Goal: Information Seeking & Learning: Learn about a topic

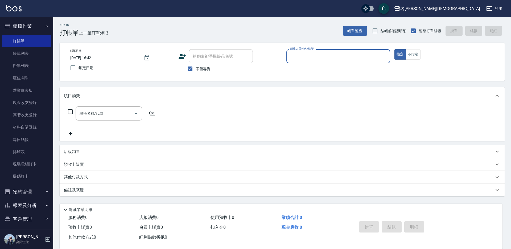
click at [294, 53] on input "服務人員姓名/編號" at bounding box center [338, 56] width 99 height 9
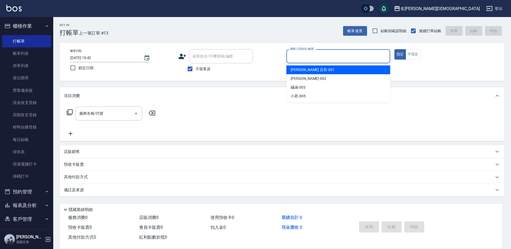
drag, startPoint x: 293, startPoint y: 71, endPoint x: 291, endPoint y: 67, distance: 4.3
click at [293, 71] on span "[PERSON_NAME] 店長 -001" at bounding box center [313, 70] width 44 height 6
type input "[PERSON_NAME] 店長-001"
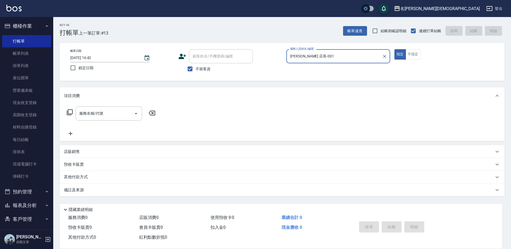
click at [69, 111] on icon at bounding box center [70, 112] width 6 height 6
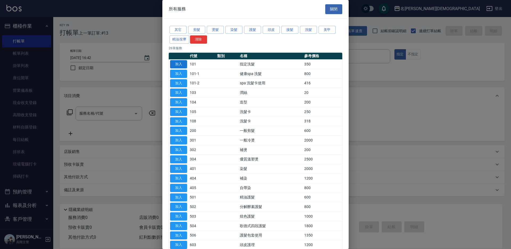
click at [181, 65] on button "加入" at bounding box center [178, 64] width 17 height 8
type input "指定洗髮(101)"
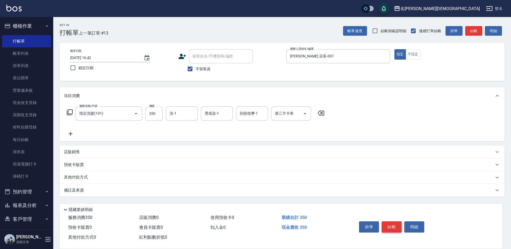
click at [391, 225] on button "結帳" at bounding box center [392, 226] width 20 height 11
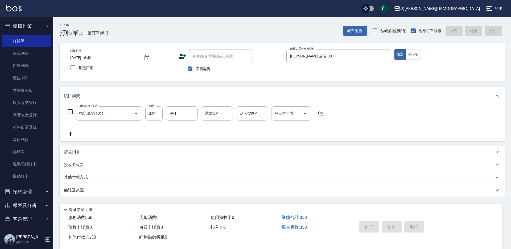
type input "[DATE] 17:51"
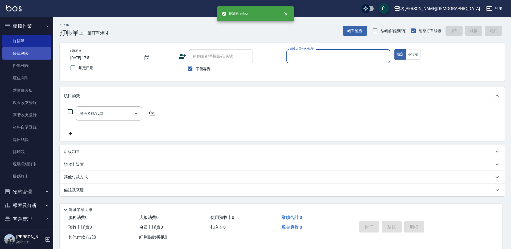
click at [23, 52] on link "帳單列表" at bounding box center [26, 53] width 49 height 12
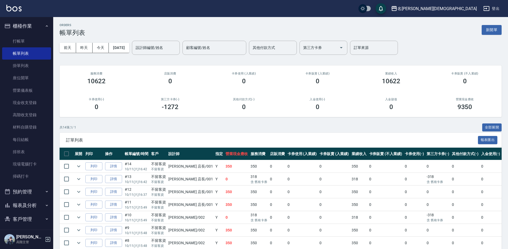
scroll to position [27, 0]
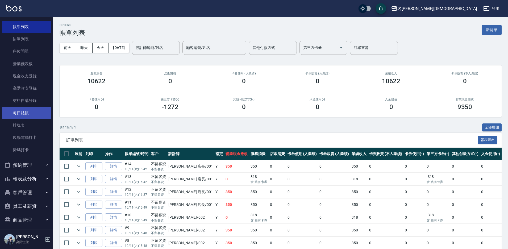
click at [26, 115] on link "每日結帳" at bounding box center [26, 113] width 49 height 12
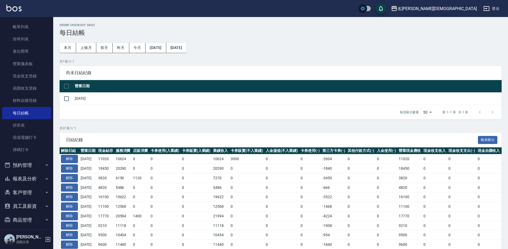
drag, startPoint x: 69, startPoint y: 98, endPoint x: 57, endPoint y: 109, distance: 16.0
click at [68, 100] on input "checkbox" at bounding box center [66, 98] width 11 height 11
checkbox input "true"
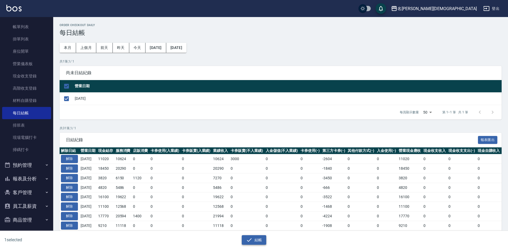
click at [260, 240] on button "結帳" at bounding box center [254, 240] width 25 height 10
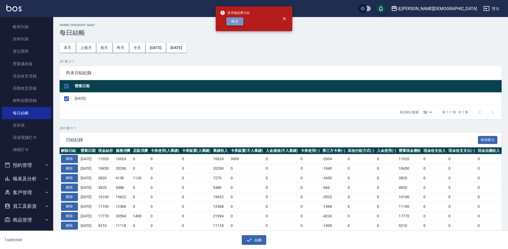
click at [236, 21] on button "確定" at bounding box center [234, 21] width 17 height 8
checkbox input "false"
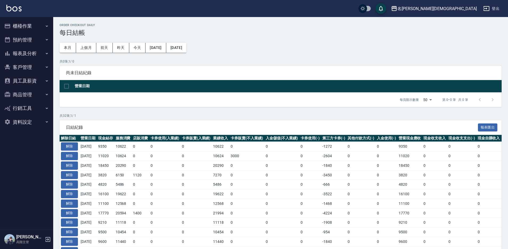
click at [26, 51] on button "報表及分析" at bounding box center [26, 54] width 49 height 14
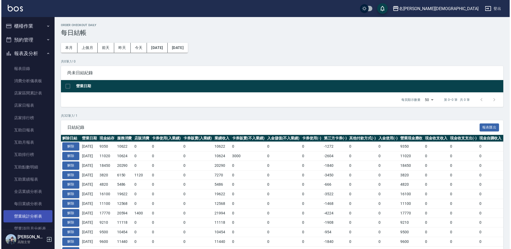
scroll to position [133, 0]
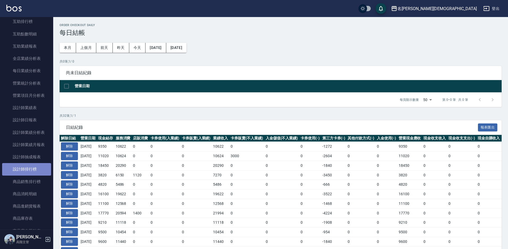
click at [33, 171] on link "設計師排行榜" at bounding box center [26, 169] width 49 height 12
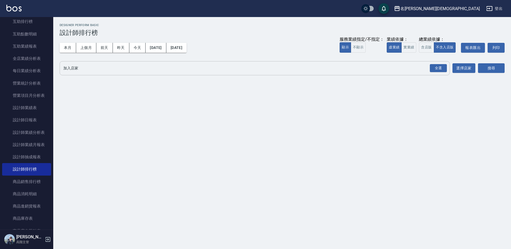
drag, startPoint x: 427, startPoint y: 46, endPoint x: 436, endPoint y: 64, distance: 19.8
click at [427, 46] on button "含店販" at bounding box center [426, 47] width 15 height 10
click at [440, 65] on div "全選" at bounding box center [438, 68] width 17 height 8
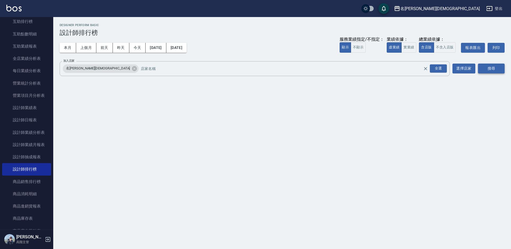
click at [490, 66] on button "搜尋" at bounding box center [491, 69] width 27 height 10
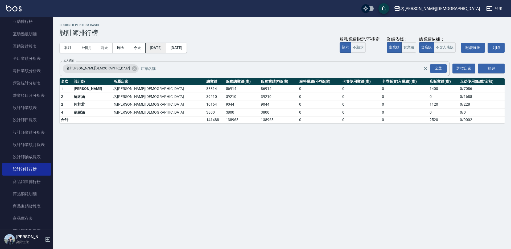
click at [165, 46] on button "[DATE]" at bounding box center [156, 48] width 20 height 10
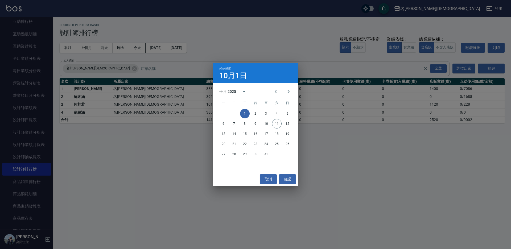
click at [231, 92] on div "十月 2025" at bounding box center [227, 92] width 17 height 6
click at [257, 131] on button "2024" at bounding box center [255, 135] width 19 height 10
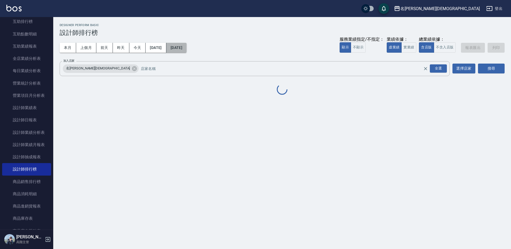
click at [187, 48] on button "[DATE]" at bounding box center [176, 48] width 20 height 10
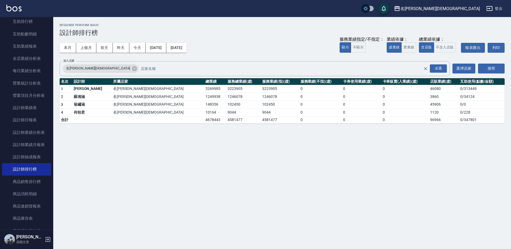
click at [261, 91] on td "3223905" at bounding box center [280, 89] width 38 height 8
click at [187, 48] on button "[DATE]" at bounding box center [176, 48] width 20 height 10
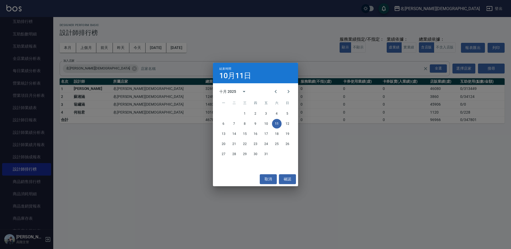
click at [229, 90] on div "十月 2025" at bounding box center [227, 92] width 17 height 6
click at [255, 137] on button "2024" at bounding box center [255, 135] width 19 height 10
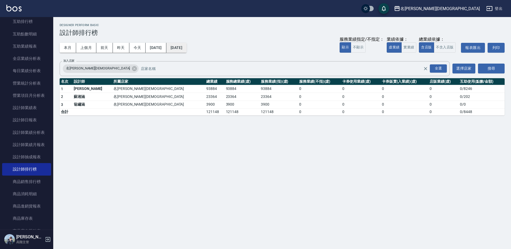
click at [187, 48] on button "2024/10/11" at bounding box center [176, 48] width 20 height 10
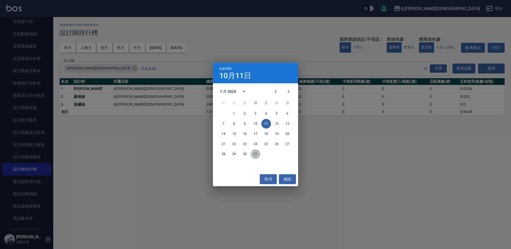
click at [257, 154] on button "31" at bounding box center [256, 154] width 10 height 10
